Goal: Find specific page/section: Find specific page/section

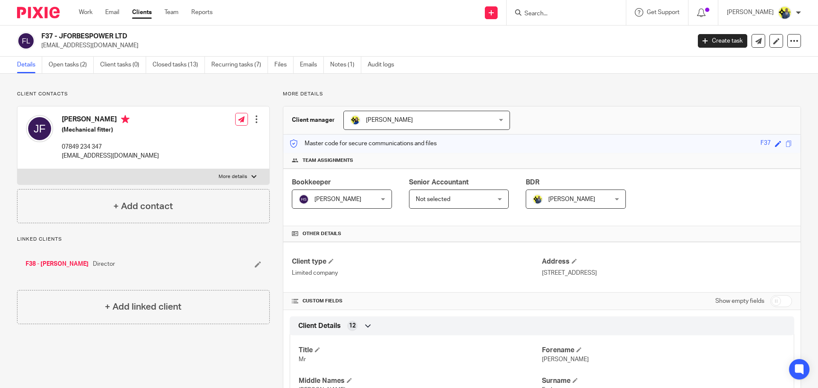
scroll to position [688, 0]
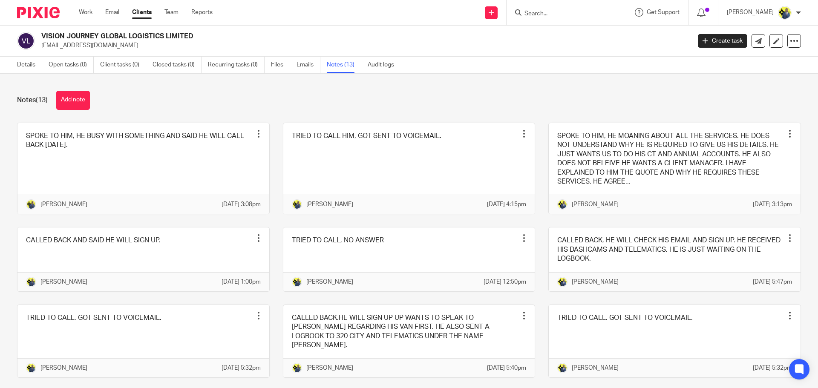
click at [552, 13] on input "Search" at bounding box center [561, 14] width 77 height 8
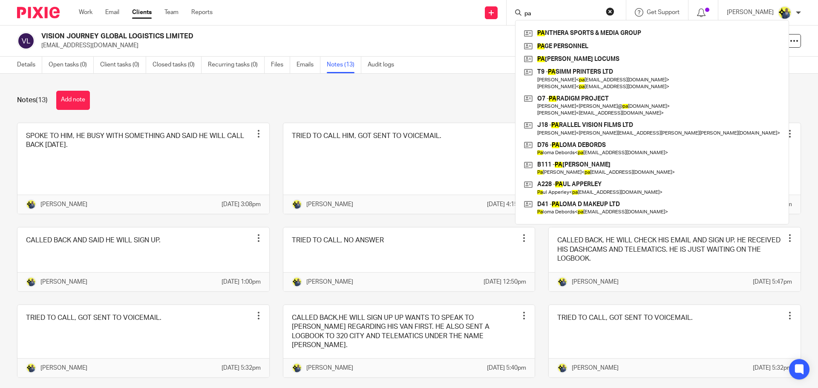
type input "p"
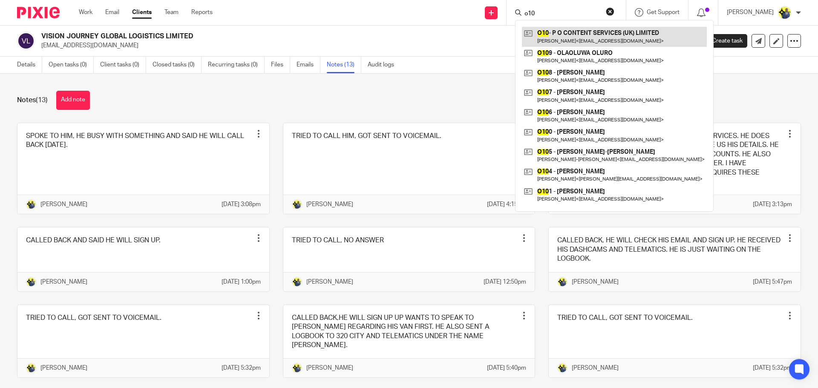
type input "o10"
click at [584, 32] on link at bounding box center [614, 37] width 185 height 20
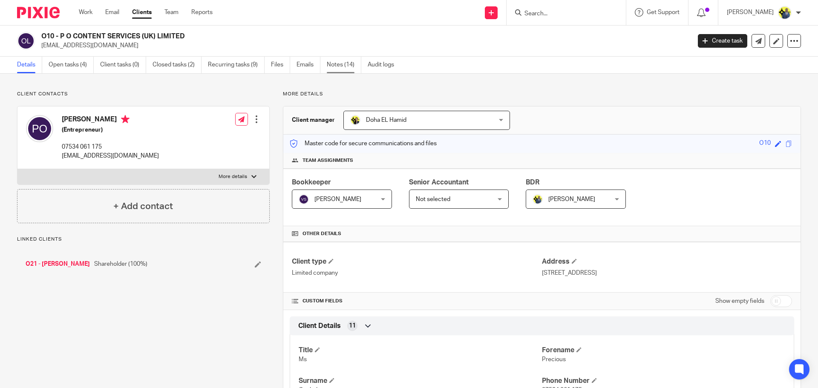
click at [334, 60] on link "Notes (14)" at bounding box center [344, 65] width 35 height 17
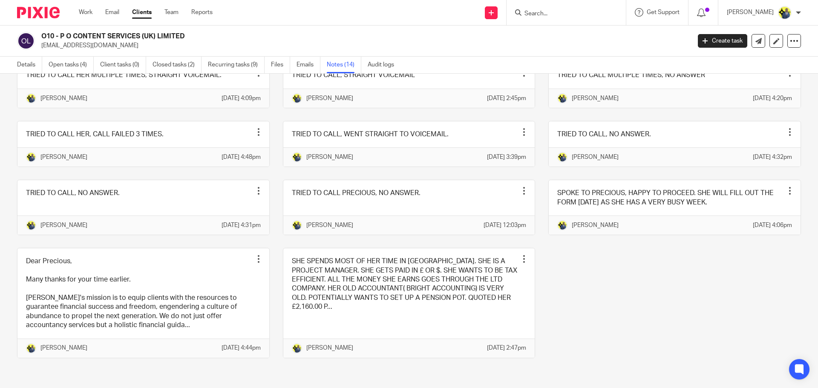
scroll to position [199, 0]
click at [702, 68] on div "Details Open tasks (4) Client tasks (0) Closed tasks (2) Recurring tasks (9) Fi…" at bounding box center [409, 65] width 818 height 17
click at [559, 17] on input "Search" at bounding box center [561, 14] width 77 height 8
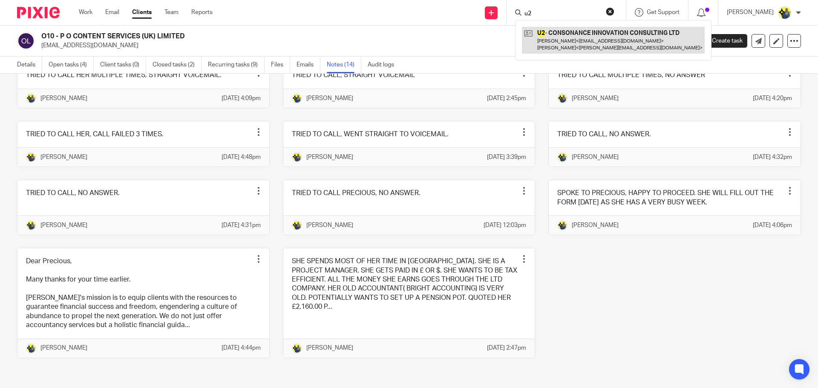
type input "u2"
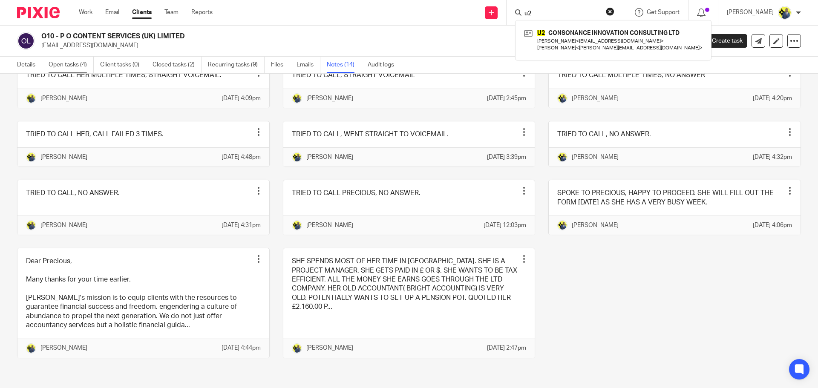
click at [60, 66] on link "Open tasks (4)" at bounding box center [71, 65] width 45 height 17
